Goal: Information Seeking & Learning: Learn about a topic

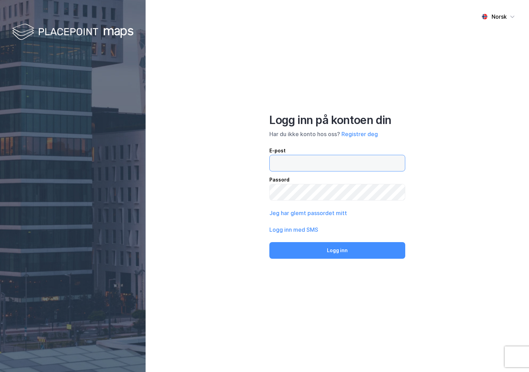
click at [302, 164] on input "email" at bounding box center [337, 163] width 135 height 16
type input "[PERSON_NAME][EMAIL_ADDRESS][DOMAIN_NAME]"
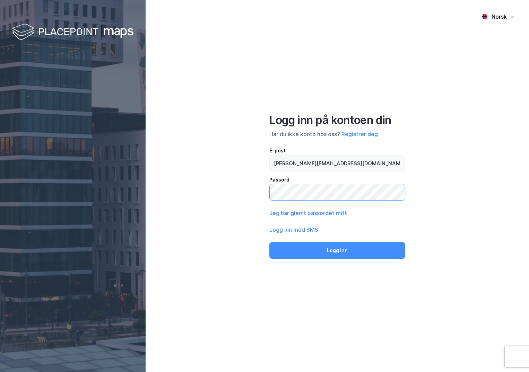
click at [269, 242] on button "Logg inn" at bounding box center [337, 250] width 136 height 17
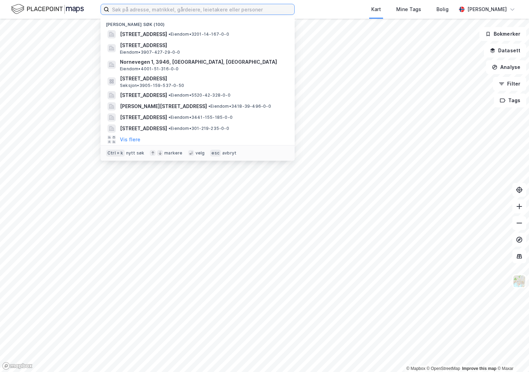
click at [148, 9] on input at bounding box center [201, 9] width 185 height 10
paste input "3201-38/495/0/0"
type input "3201-38/495/0/0"
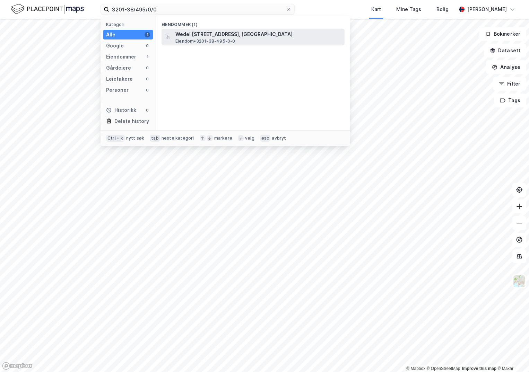
click at [204, 32] on span "Wedel [STREET_ADDRESS], [GEOGRAPHIC_DATA]" at bounding box center [258, 34] width 166 height 8
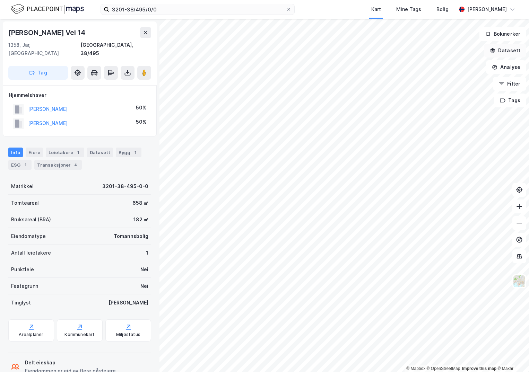
click at [504, 54] on button "Datasett" at bounding box center [505, 51] width 42 height 14
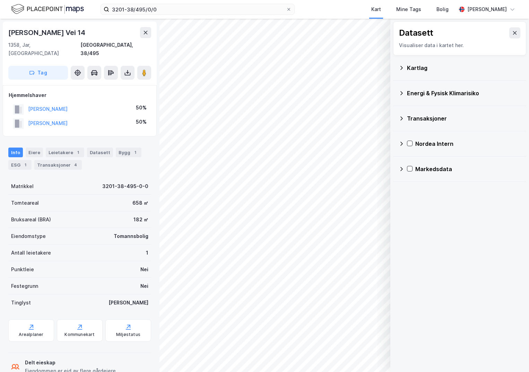
click at [416, 66] on div "Kartlag" at bounding box center [464, 68] width 114 height 8
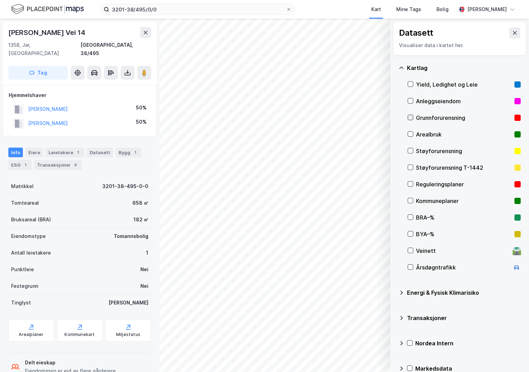
click at [411, 117] on icon at bounding box center [410, 117] width 5 height 5
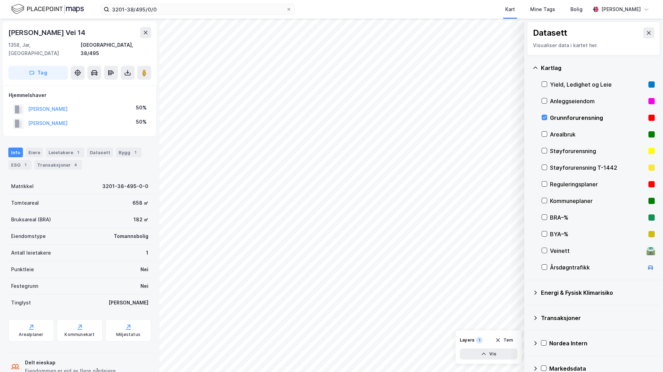
click at [529, 293] on div "Energi & Fysisk Klimarisiko" at bounding box center [594, 293] width 122 height 17
click at [529, 309] on icon at bounding box center [553, 309] width 4 height 2
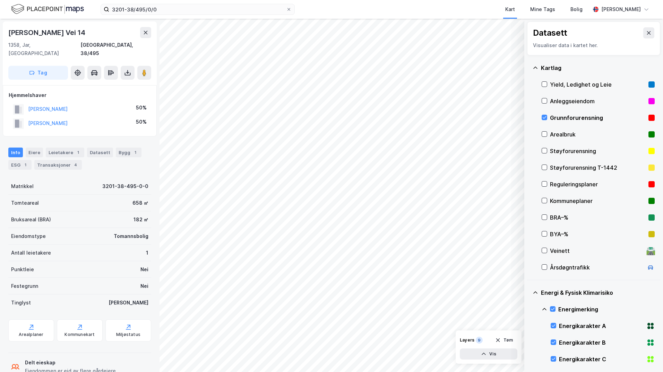
click at [529, 309] on icon at bounding box center [545, 310] width 6 height 6
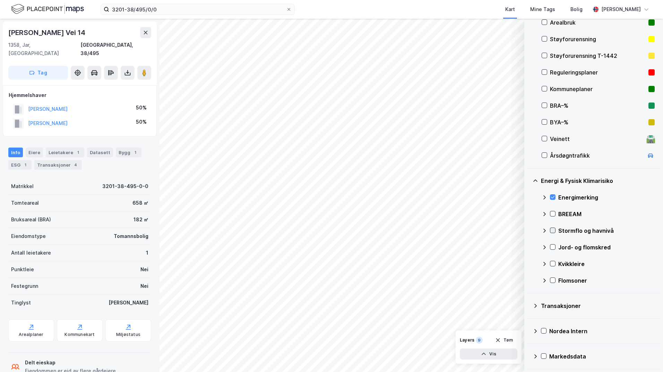
click at [529, 230] on icon at bounding box center [552, 230] width 5 height 5
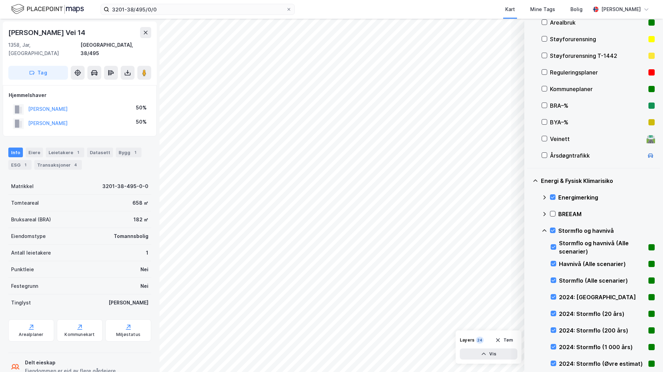
click at [529, 231] on icon at bounding box center [545, 231] width 6 height 6
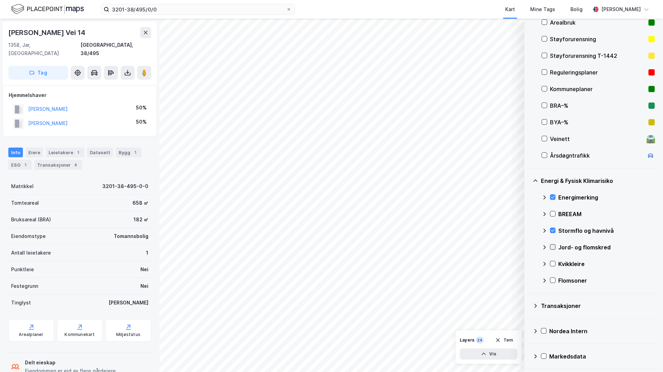
click at [529, 247] on icon at bounding box center [552, 247] width 5 height 5
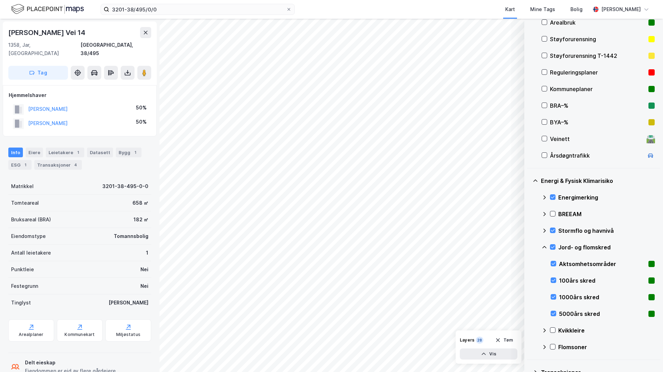
click at [529, 249] on icon at bounding box center [545, 248] width 6 height 6
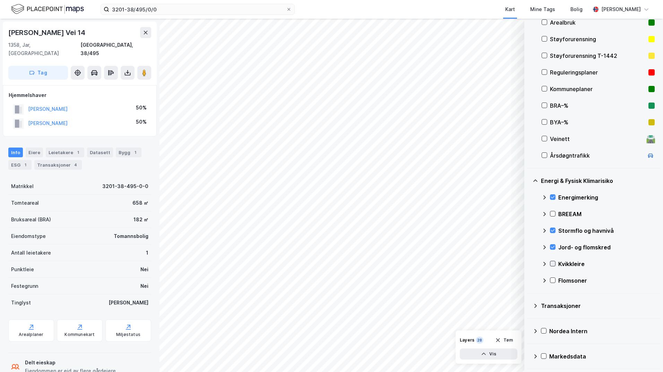
click at [529, 265] on icon at bounding box center [552, 263] width 5 height 5
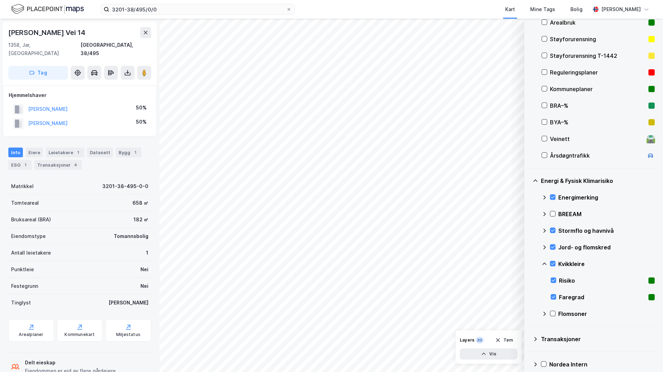
click at [529, 264] on icon at bounding box center [545, 264] width 6 height 6
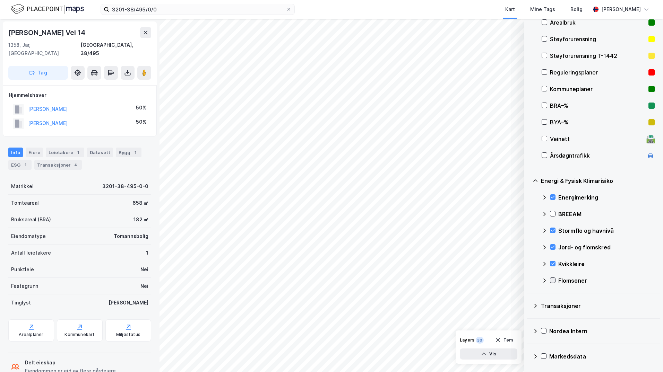
click at [529, 281] on icon at bounding box center [552, 280] width 5 height 5
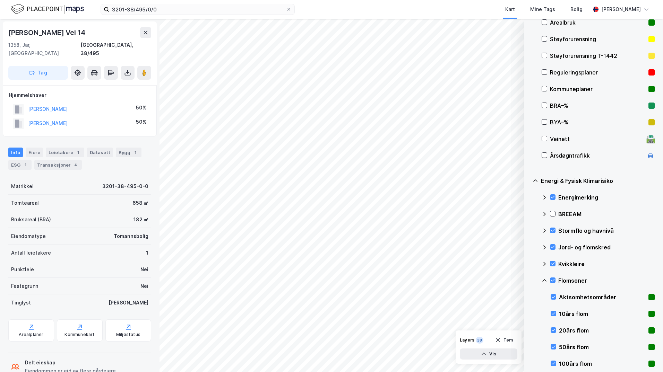
drag, startPoint x: 546, startPoint y: 282, endPoint x: 557, endPoint y: 273, distance: 13.9
click at [529, 282] on icon at bounding box center [545, 281] width 6 height 6
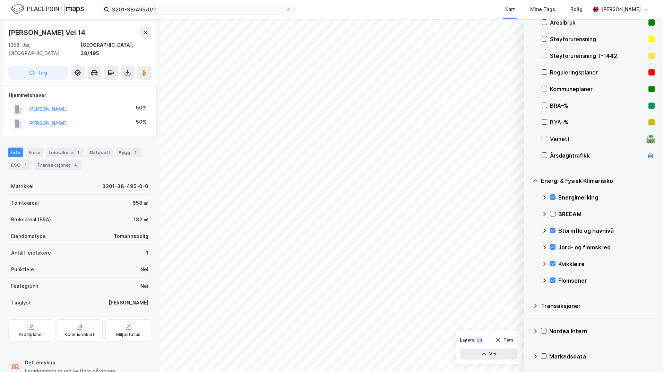
scroll to position [77, 0]
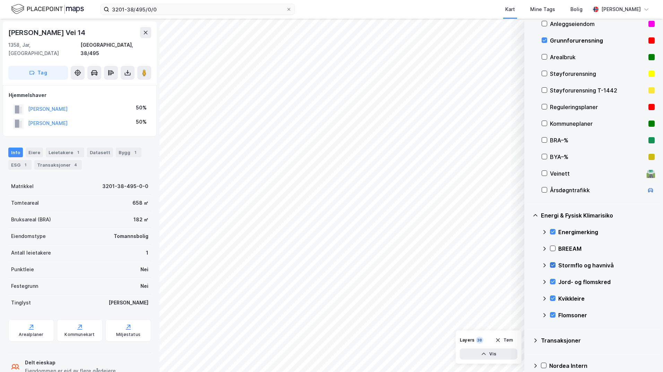
click at [529, 265] on icon at bounding box center [552, 265] width 5 height 5
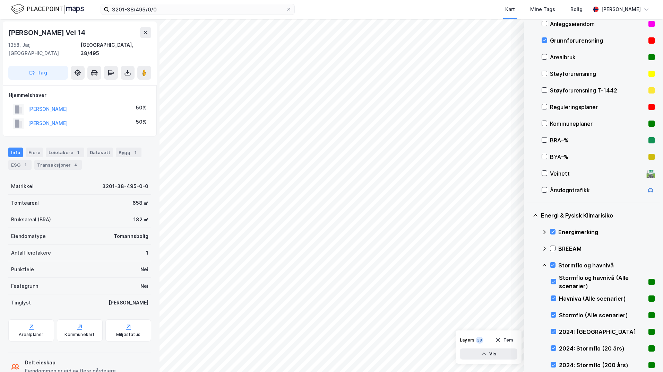
click at [529, 265] on icon at bounding box center [544, 265] width 4 height 2
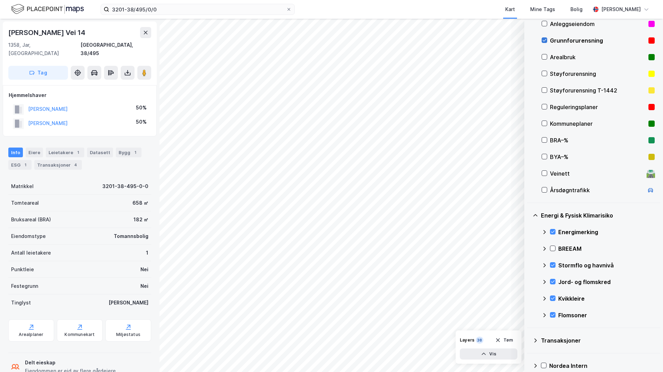
click at [529, 41] on icon at bounding box center [544, 40] width 5 height 5
